Goal: Check status: Check status

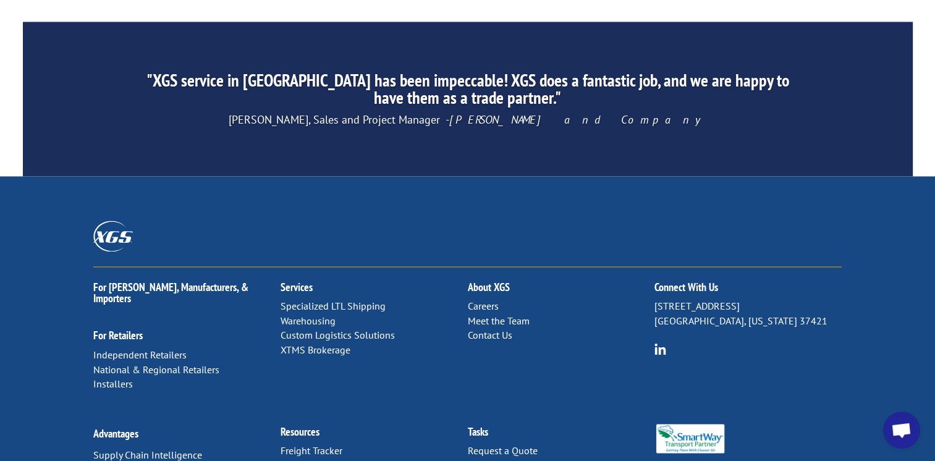
scroll to position [1984, 0]
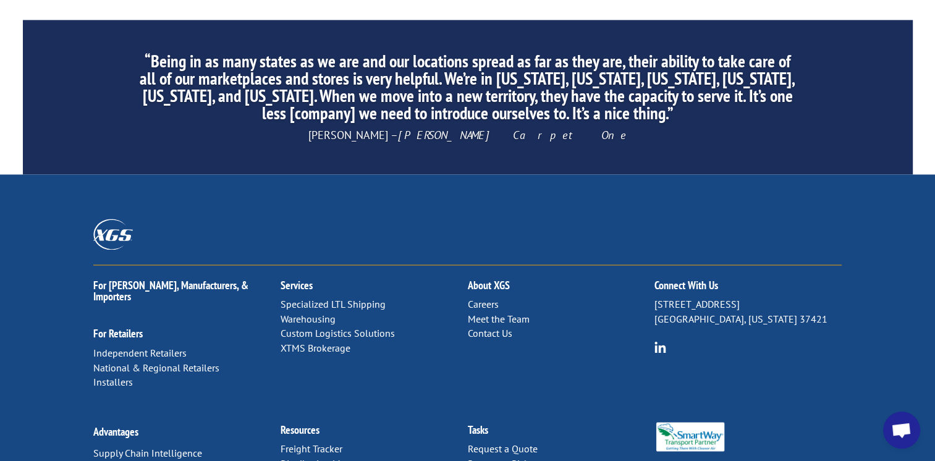
click at [499, 327] on link "Contact Us" at bounding box center [489, 333] width 44 height 12
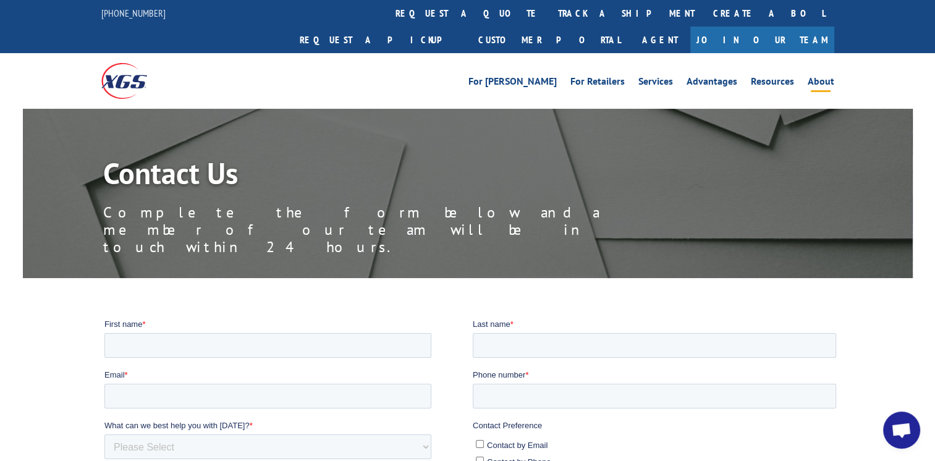
click at [823, 77] on link "About" at bounding box center [821, 84] width 27 height 14
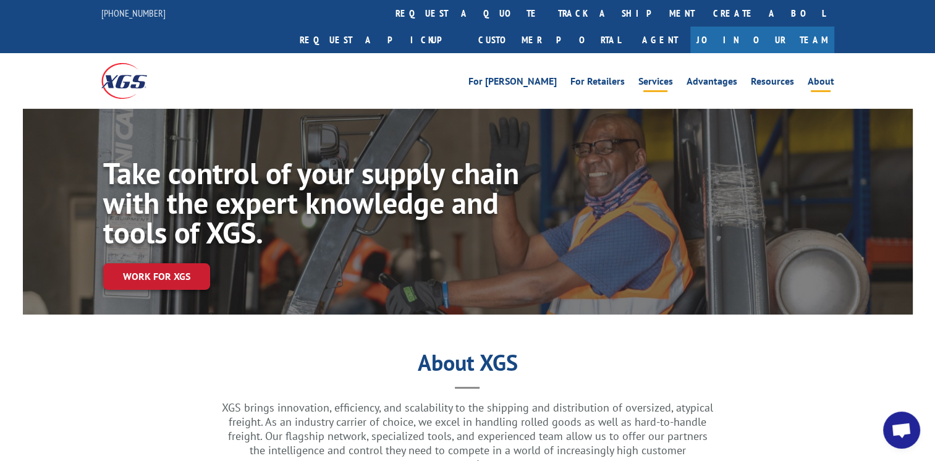
click at [672, 77] on link "Services" at bounding box center [655, 84] width 35 height 14
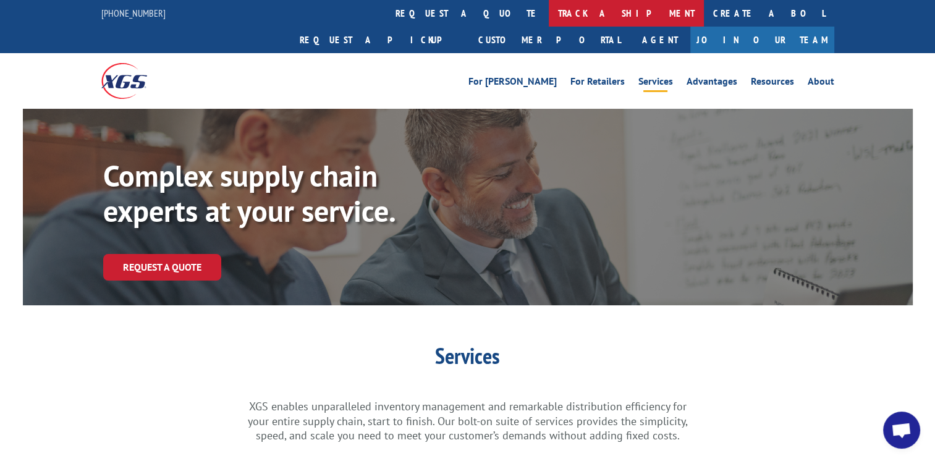
click at [549, 17] on link "track a shipment" at bounding box center [626, 13] width 155 height 27
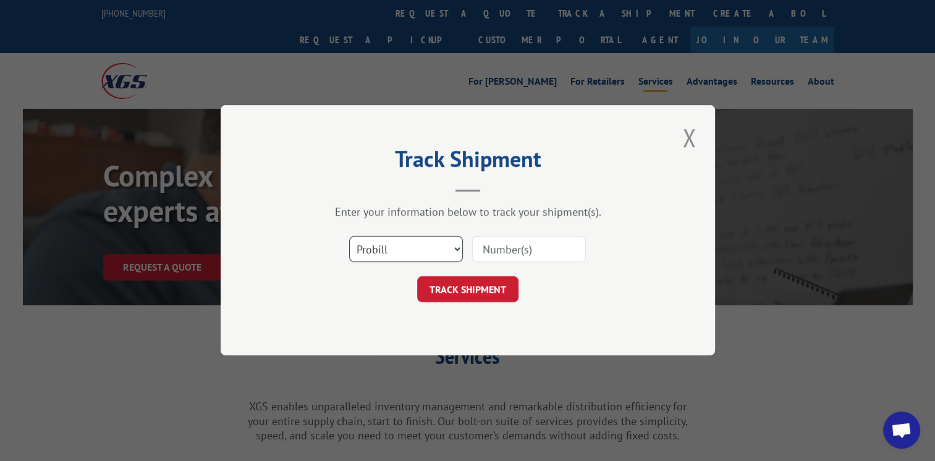
click at [454, 247] on select "Select category... Probill BOL PO" at bounding box center [406, 250] width 114 height 26
click at [690, 135] on button "Close modal" at bounding box center [688, 137] width 21 height 34
